Goal: Transaction & Acquisition: Purchase product/service

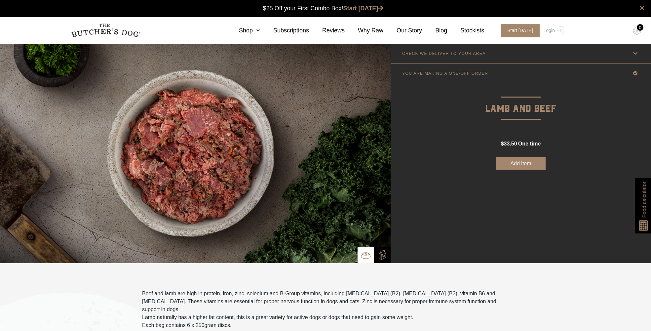
scroll to position [0, 0]
click at [253, 30] on link "Shop" at bounding box center [243, 30] width 34 height 9
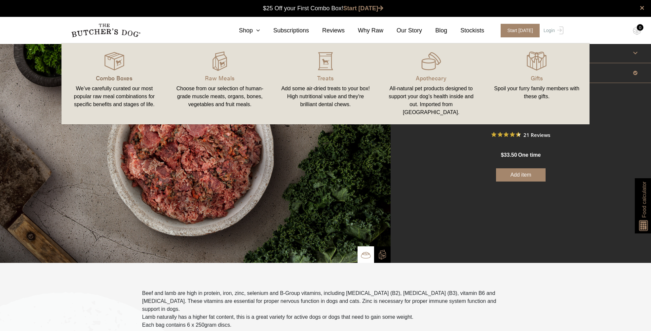
scroll to position [0, 0]
click at [224, 69] on img at bounding box center [220, 61] width 20 height 20
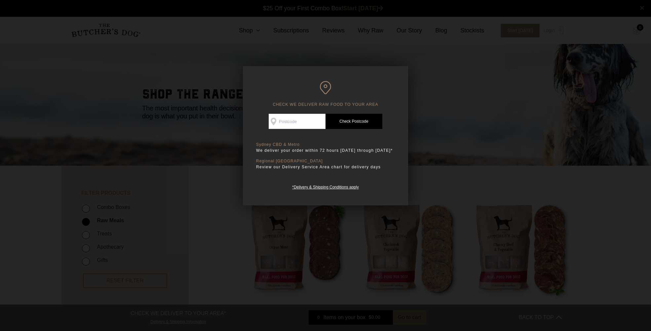
click at [479, 101] on div at bounding box center [325, 165] width 651 height 331
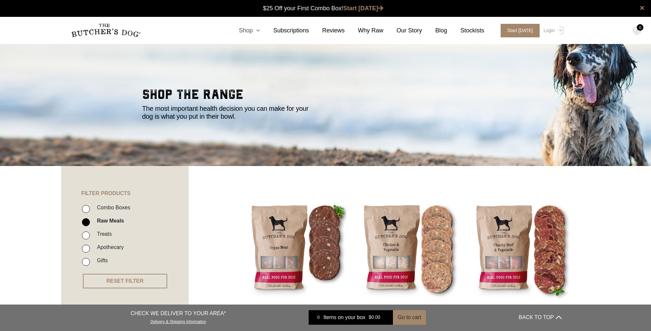
click at [254, 30] on link "Shop" at bounding box center [243, 30] width 34 height 9
